Goal: Transaction & Acquisition: Obtain resource

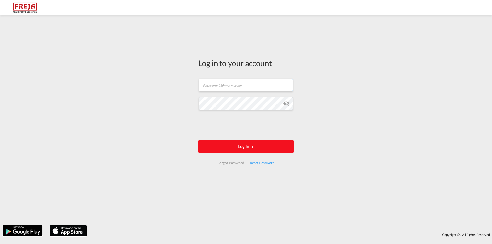
type input "[EMAIL_ADDRESS][DOMAIN_NAME]"
click at [240, 150] on button "Log In" at bounding box center [245, 146] width 95 height 13
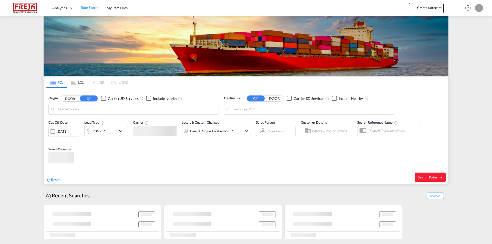
type input "Qingdao Pt, CNQDG"
type input "[GEOGRAPHIC_DATA], [GEOGRAPHIC_DATA]"
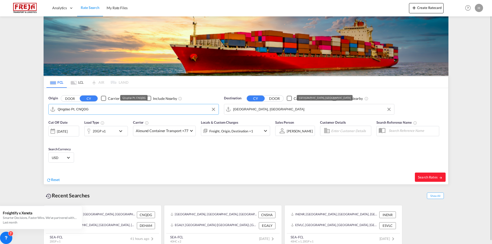
click at [129, 110] on input "Qingdao Pt, CNQDG" at bounding box center [137, 110] width 158 height 8
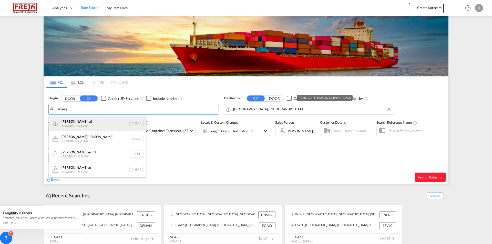
click at [112, 119] on div "Shang hai China CNSHA" at bounding box center [97, 123] width 97 height 15
type input "[GEOGRAPHIC_DATA], [GEOGRAPHIC_DATA]"
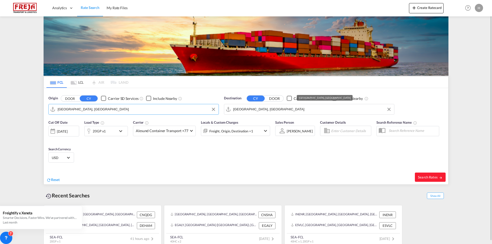
click at [262, 110] on input "[GEOGRAPHIC_DATA], [GEOGRAPHIC_DATA]" at bounding box center [312, 110] width 158 height 8
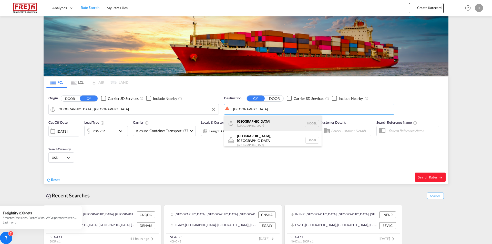
click at [249, 124] on div "[GEOGRAPHIC_DATA] [GEOGRAPHIC_DATA] NOOSL" at bounding box center [272, 123] width 97 height 15
type input "[GEOGRAPHIC_DATA], NOOSL"
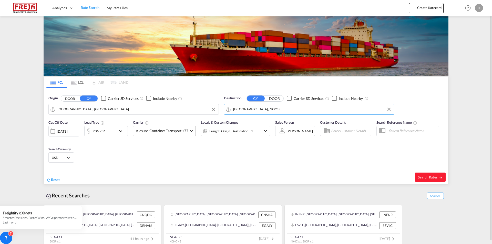
click at [173, 132] on span "Alesund Container Transport +77" at bounding box center [162, 130] width 52 height 5
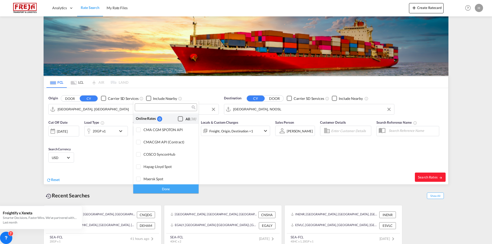
scroll to position [460, 0]
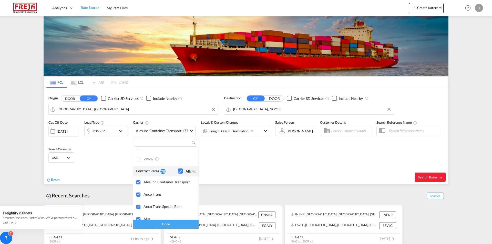
click at [248, 164] on md-backdrop at bounding box center [246, 122] width 492 height 244
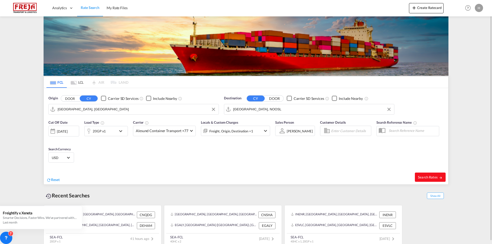
click at [430, 176] on span "Search Rates" at bounding box center [430, 177] width 25 height 4
type input "CNSHA to NOOSL / [DATE]"
